Goal: Find specific page/section: Find specific page/section

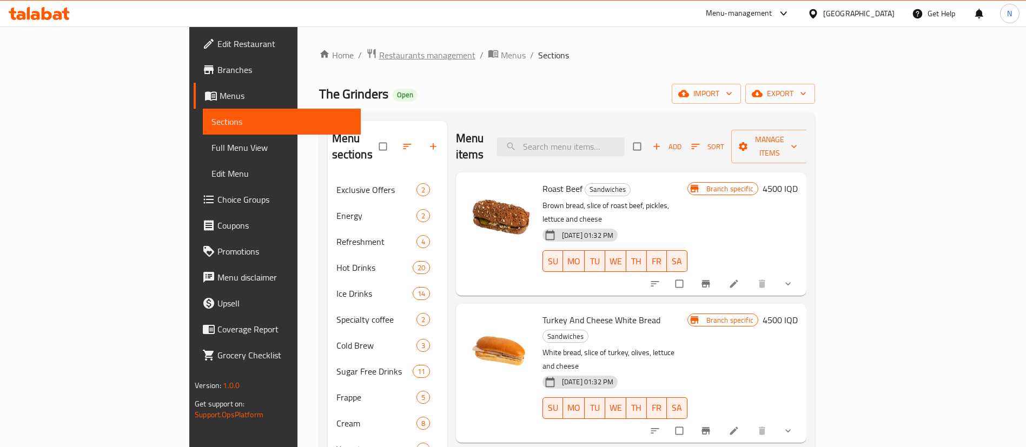
click at [379, 55] on span "Restaurants management" at bounding box center [427, 55] width 96 height 13
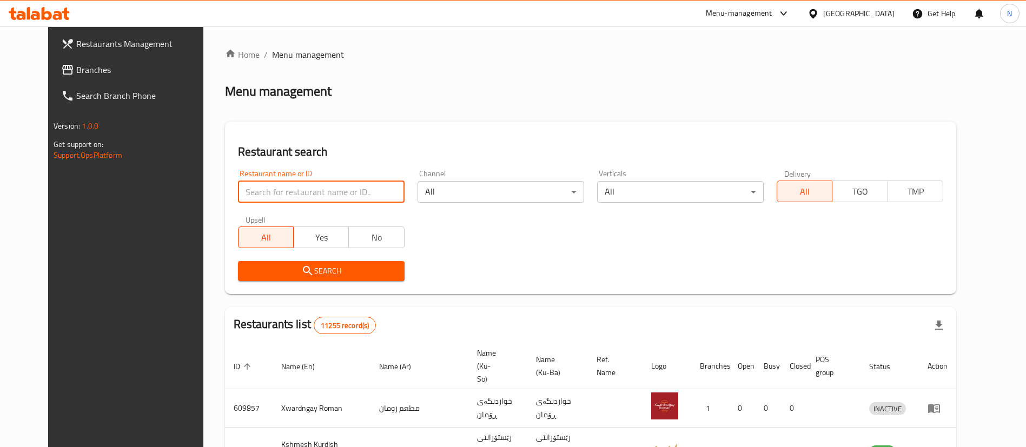
click at [343, 199] on input "search" at bounding box center [321, 192] width 167 height 22
type input "t"
type input "ridha"
click button "Search" at bounding box center [321, 271] width 167 height 20
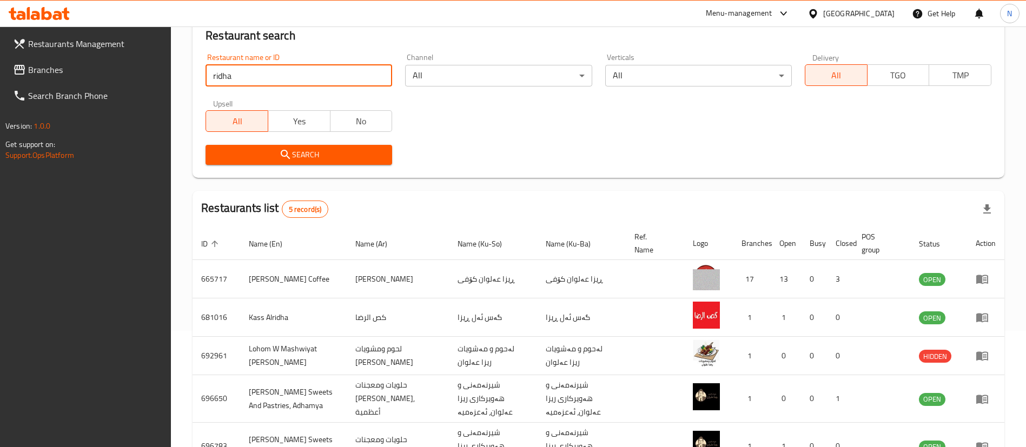
scroll to position [117, 0]
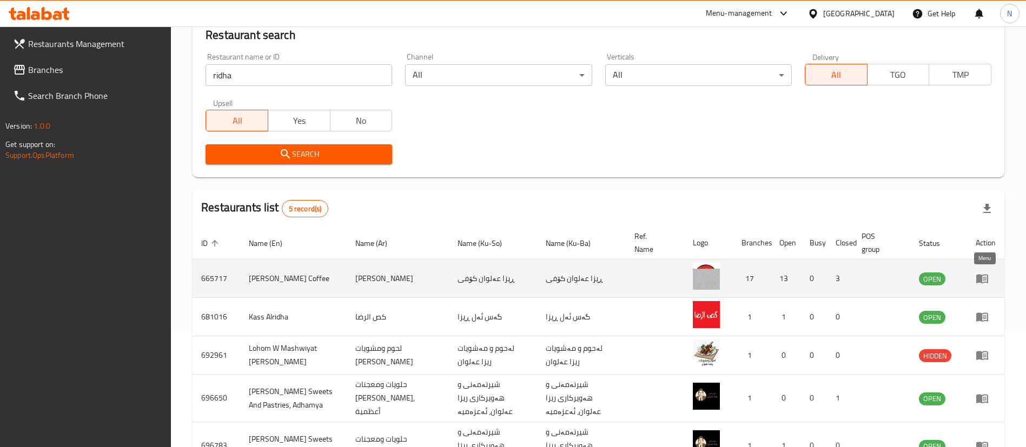
click at [988, 274] on icon "enhanced table" at bounding box center [982, 278] width 13 height 13
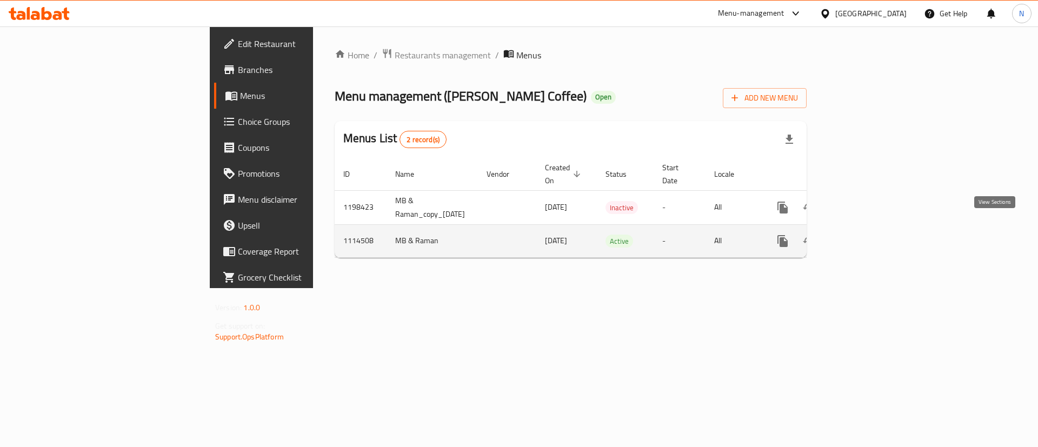
click at [874, 228] on link "enhanced table" at bounding box center [861, 241] width 26 height 26
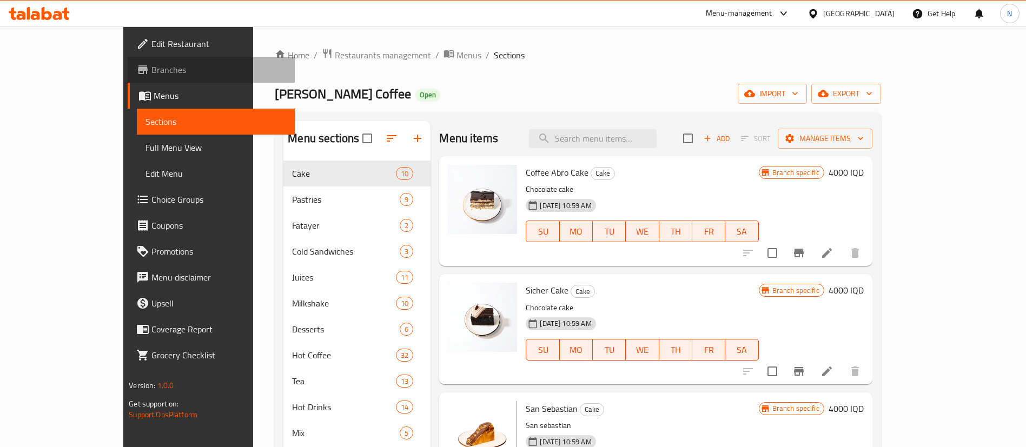
click at [151, 67] on span "Branches" at bounding box center [218, 69] width 135 height 13
